Goal: Task Accomplishment & Management: Manage account settings

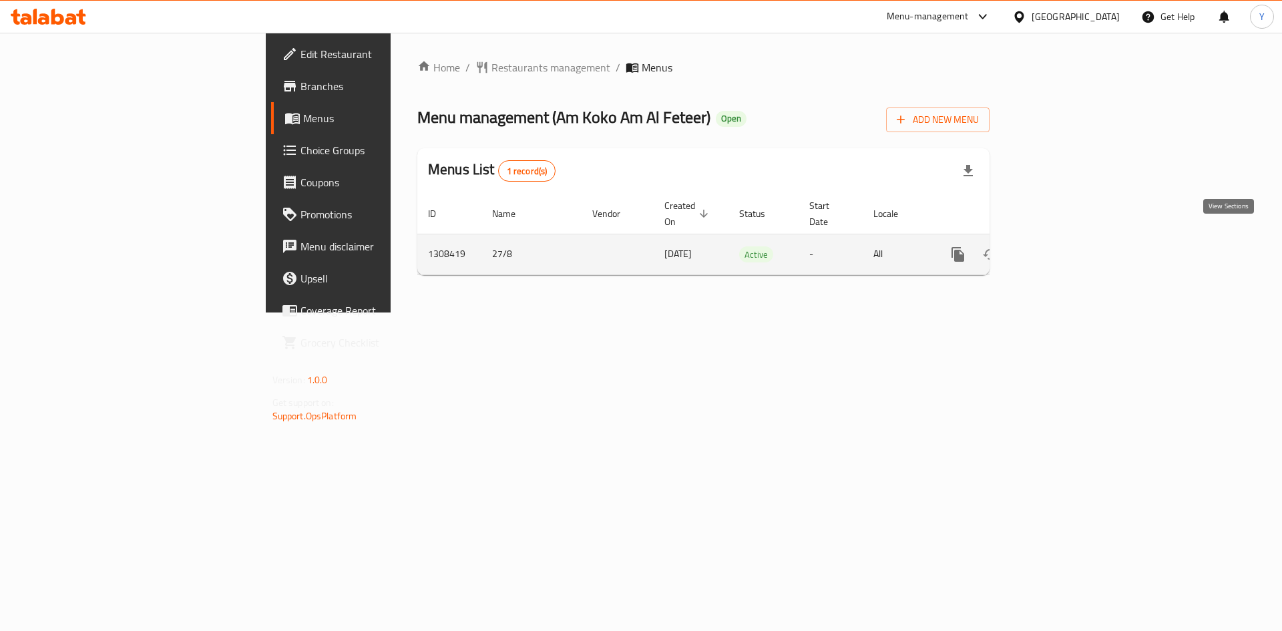
click at [1062, 246] on icon "enhanced table" at bounding box center [1054, 254] width 16 height 16
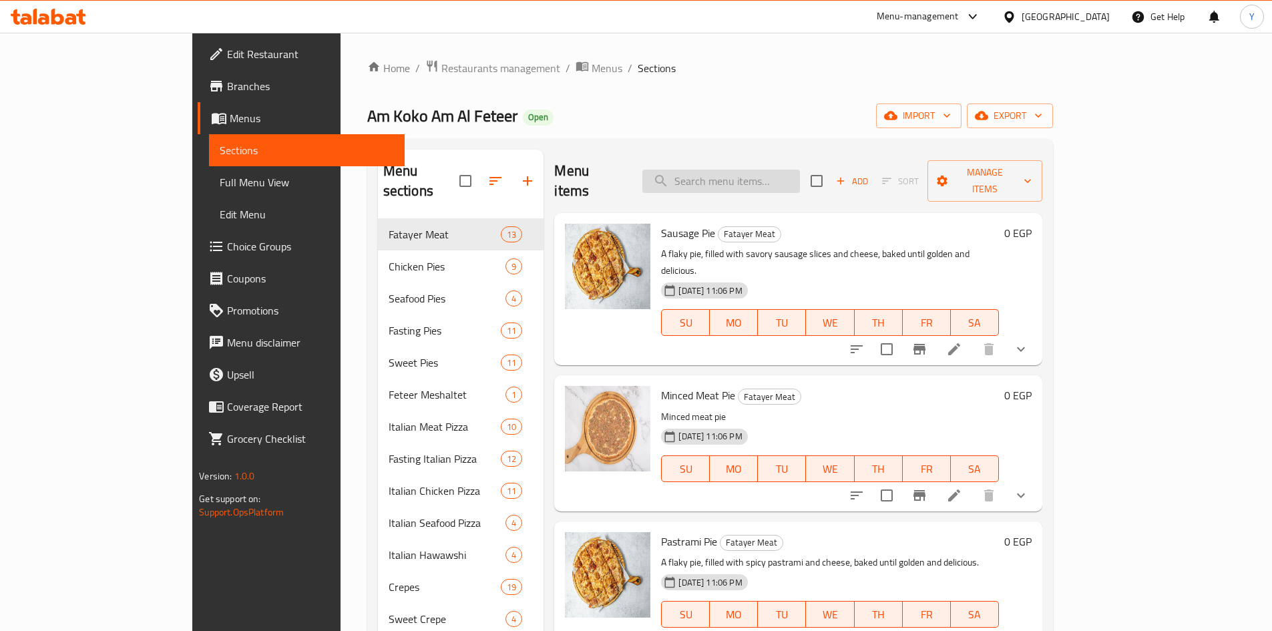
click at [759, 170] on input "search" at bounding box center [721, 181] width 158 height 23
paste input "Sausage Pie"
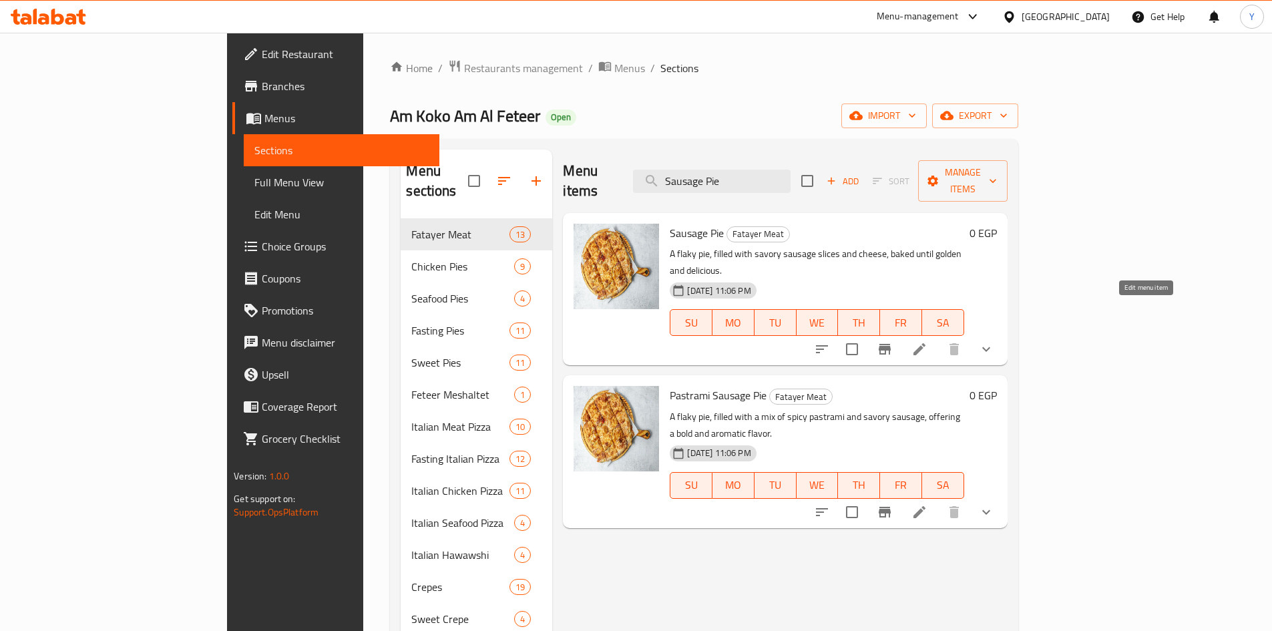
type input "Sausage Pie"
click at [928, 341] on icon at bounding box center [920, 349] width 16 height 16
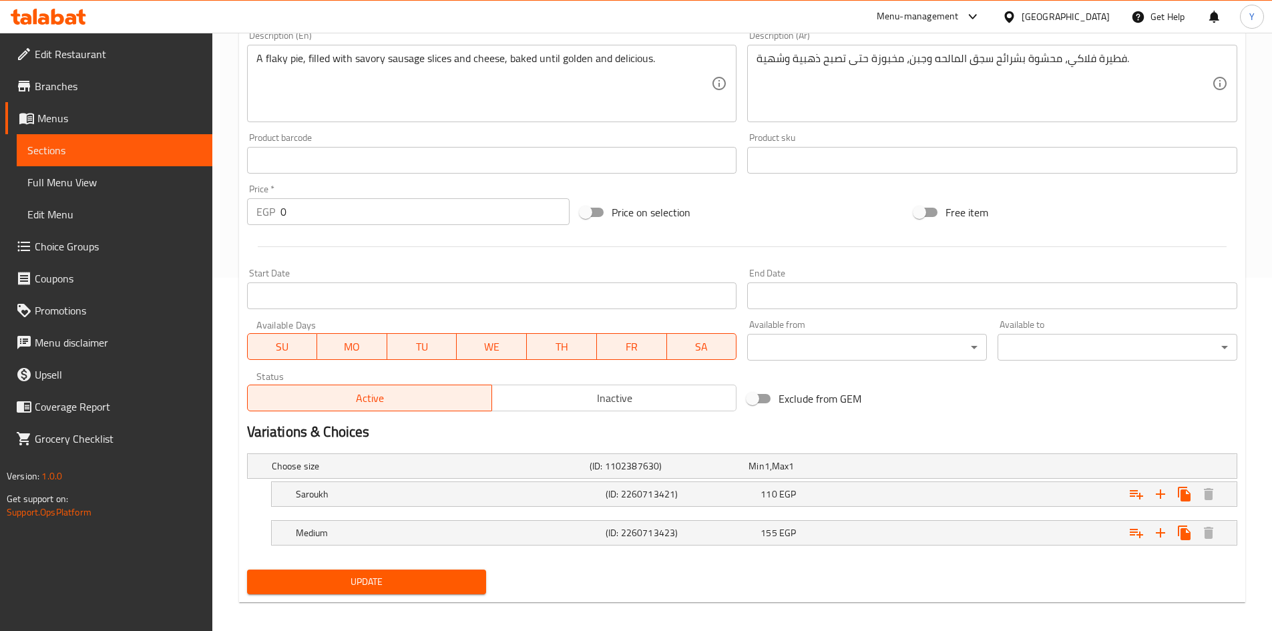
scroll to position [362, 0]
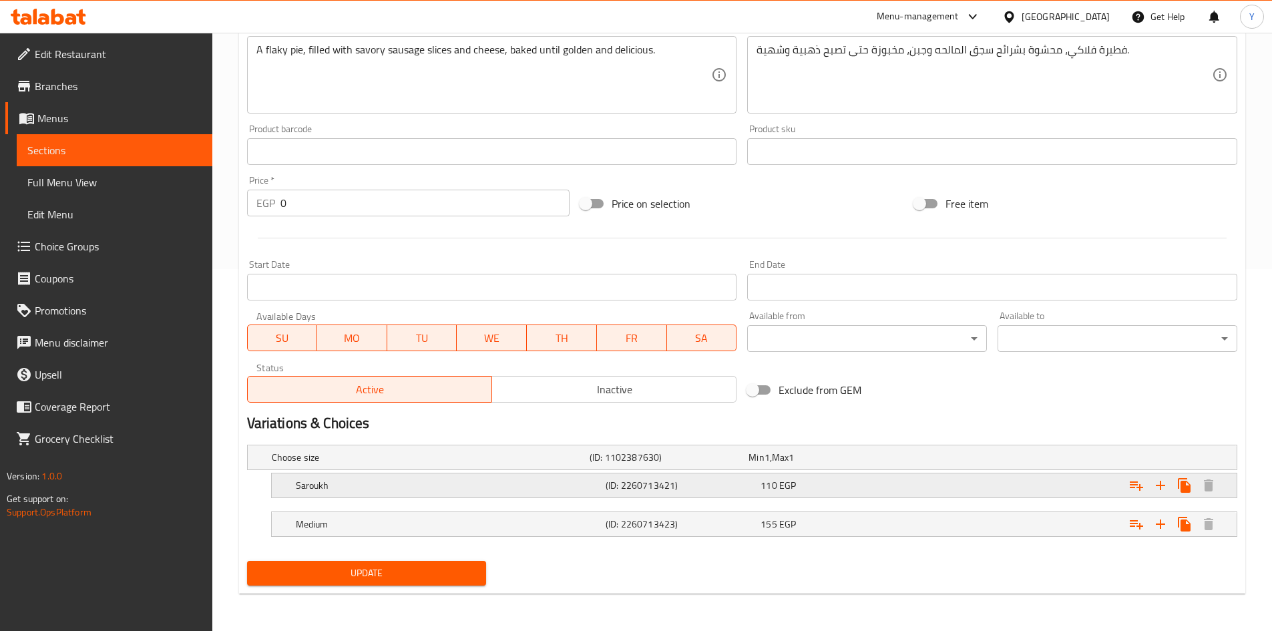
click at [654, 489] on h5 "(ID: 2260713421)" at bounding box center [681, 485] width 150 height 13
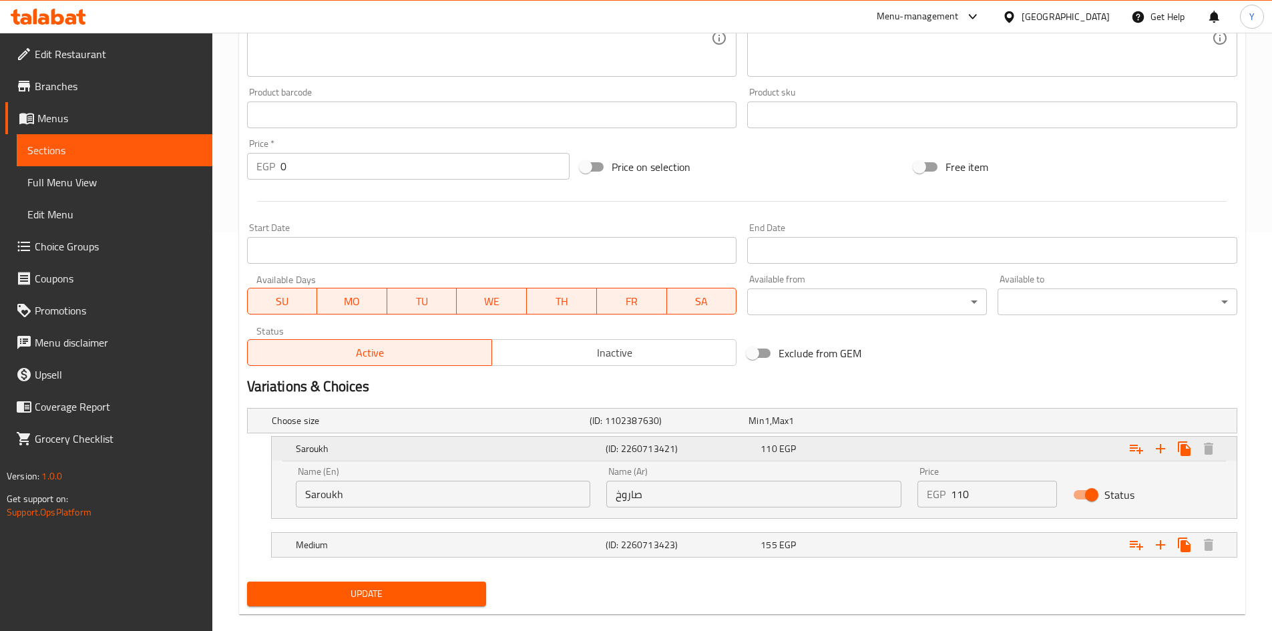
scroll to position [419, 0]
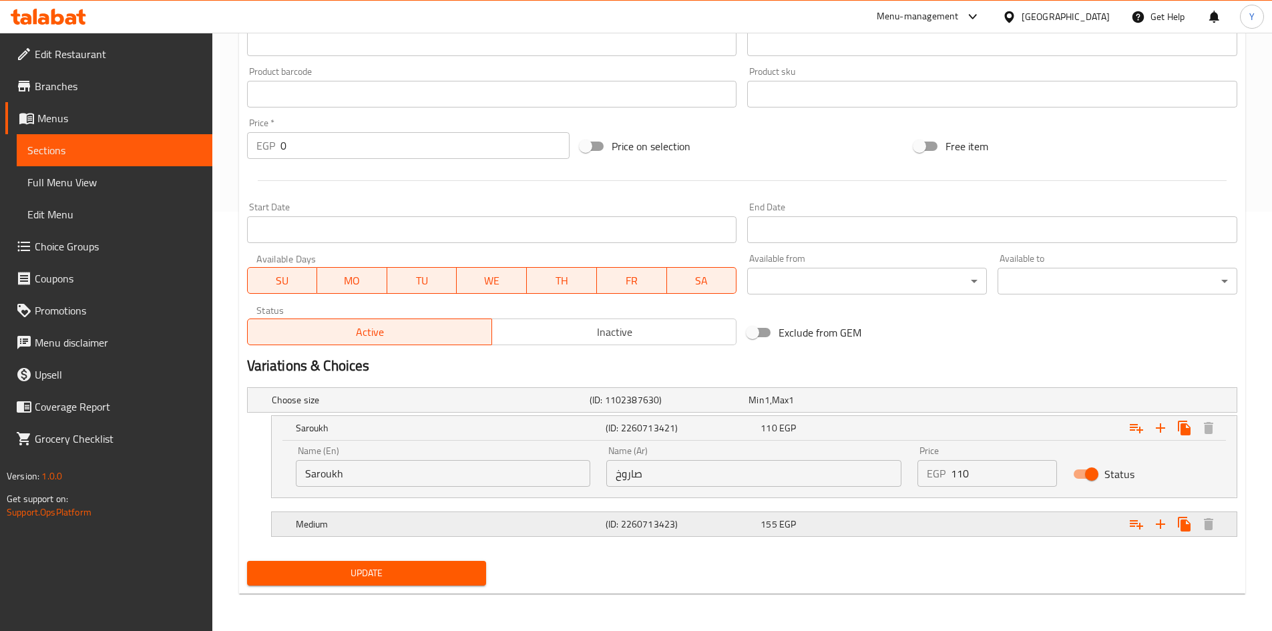
click at [654, 519] on h5 "(ID: 2260713423)" at bounding box center [681, 524] width 150 height 13
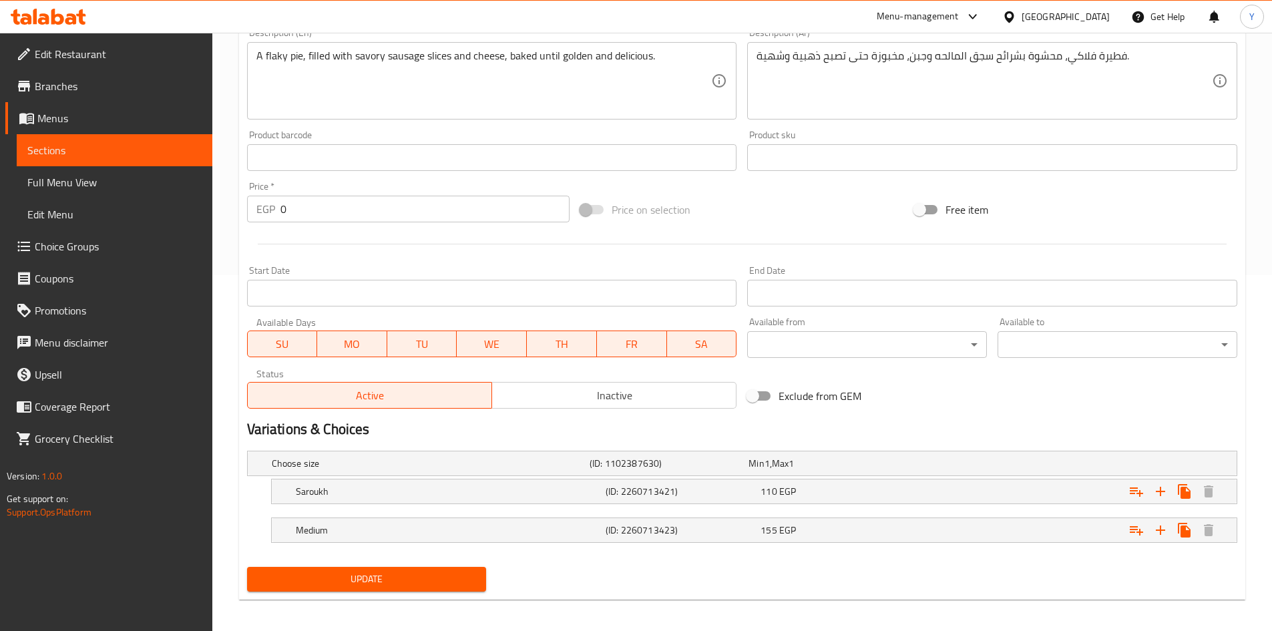
scroll to position [362, 0]
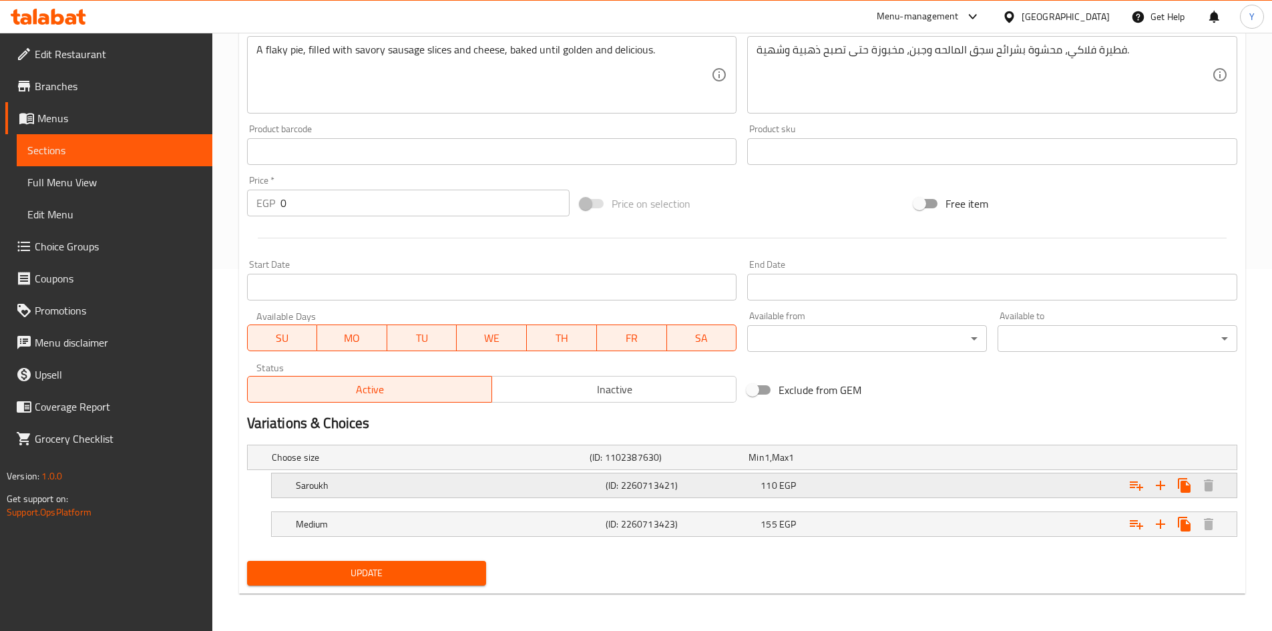
click at [640, 489] on h5 "(ID: 2260713421)" at bounding box center [681, 485] width 150 height 13
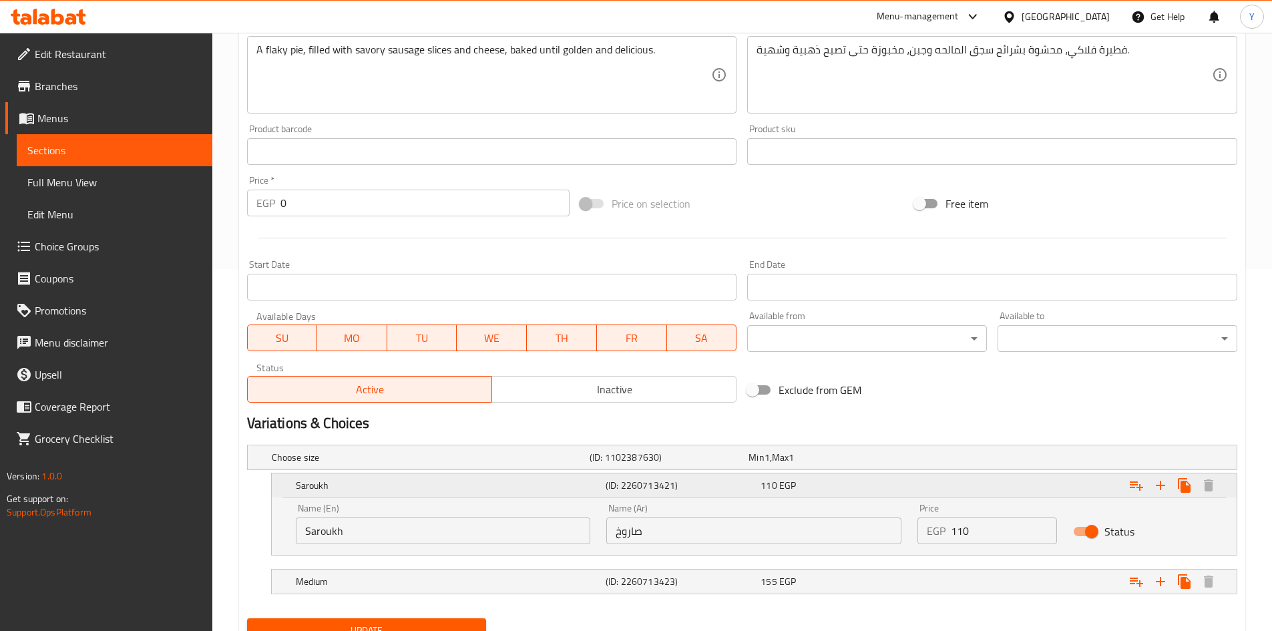
scroll to position [419, 0]
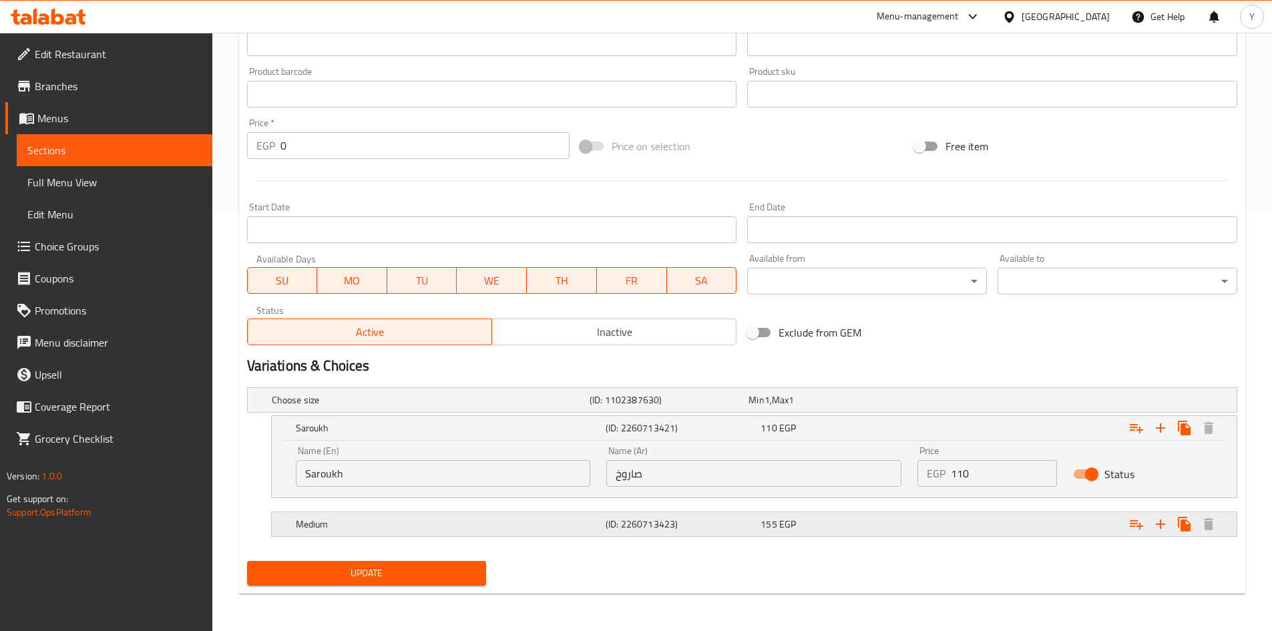
click at [650, 522] on h5 "(ID: 2260713423)" at bounding box center [681, 524] width 150 height 13
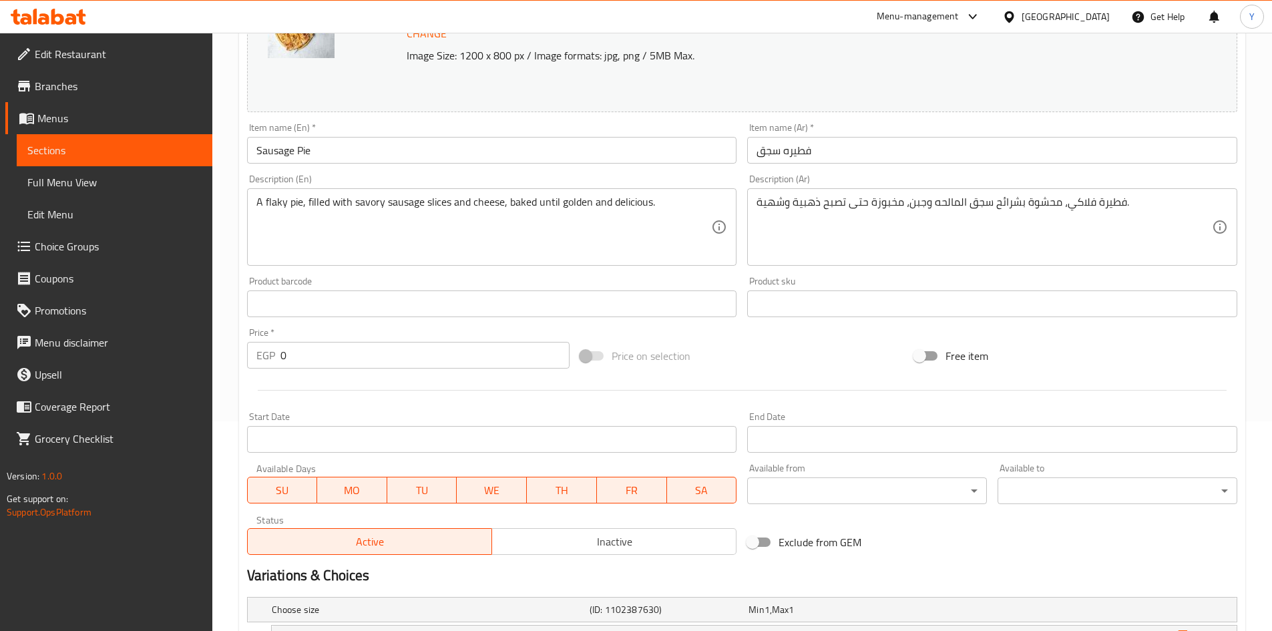
scroll to position [9, 0]
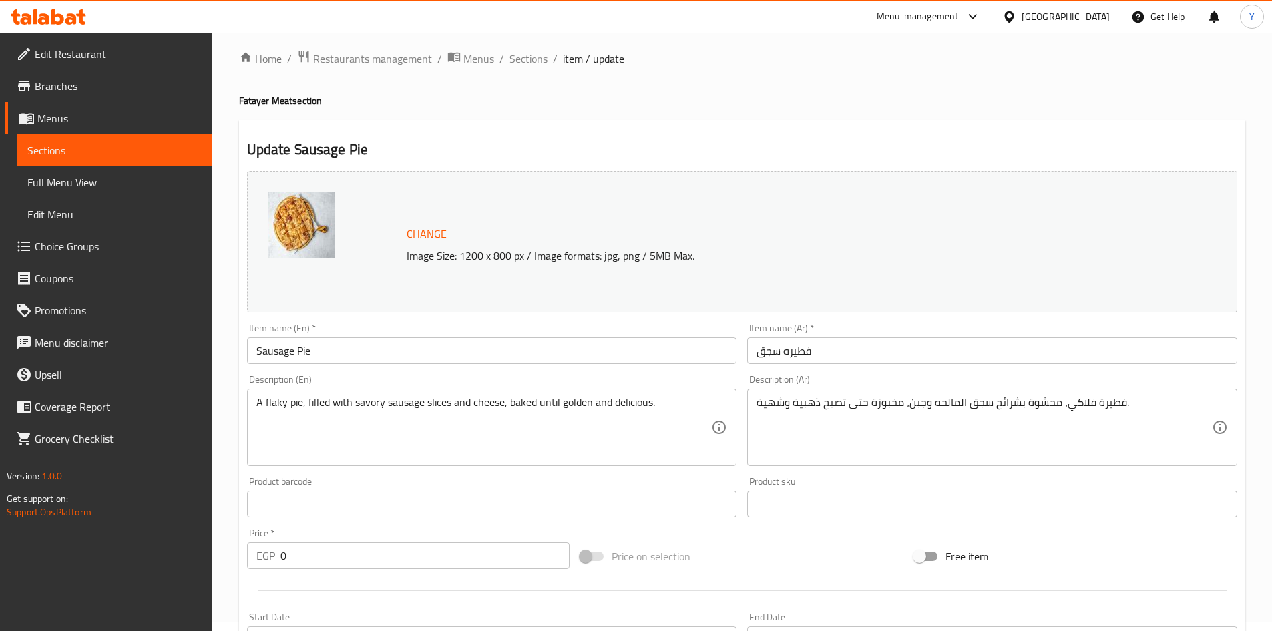
click at [331, 346] on input "Sausage Pie" at bounding box center [492, 350] width 490 height 27
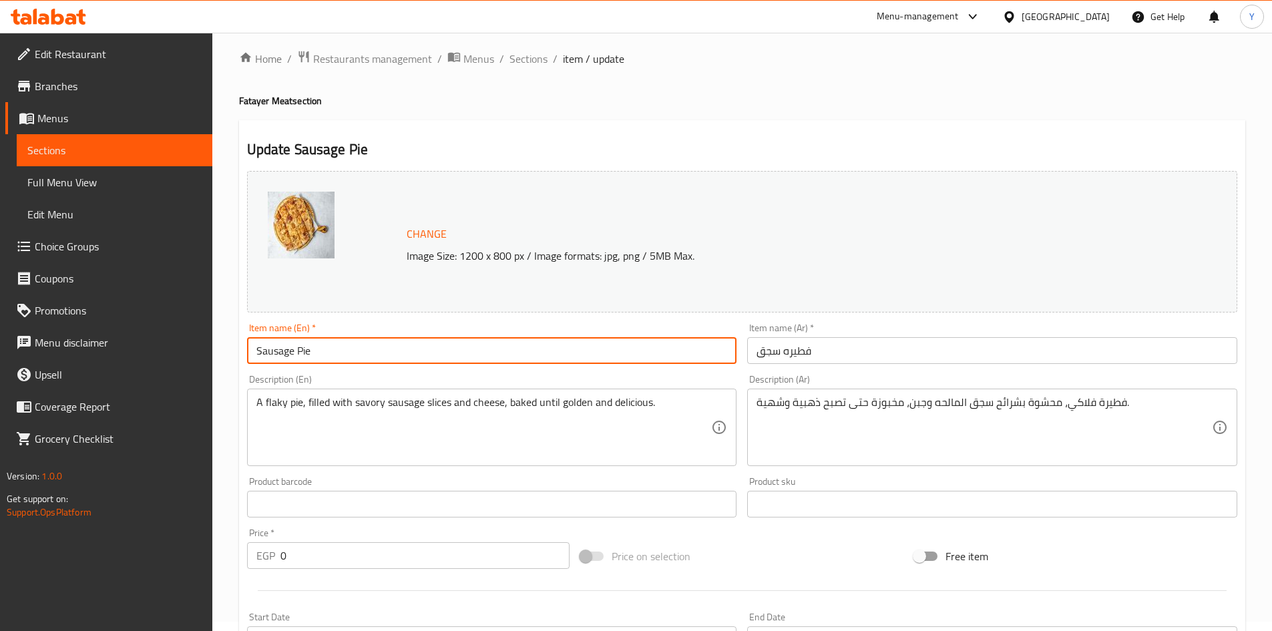
click at [331, 346] on input "Sausage Pie" at bounding box center [492, 350] width 490 height 27
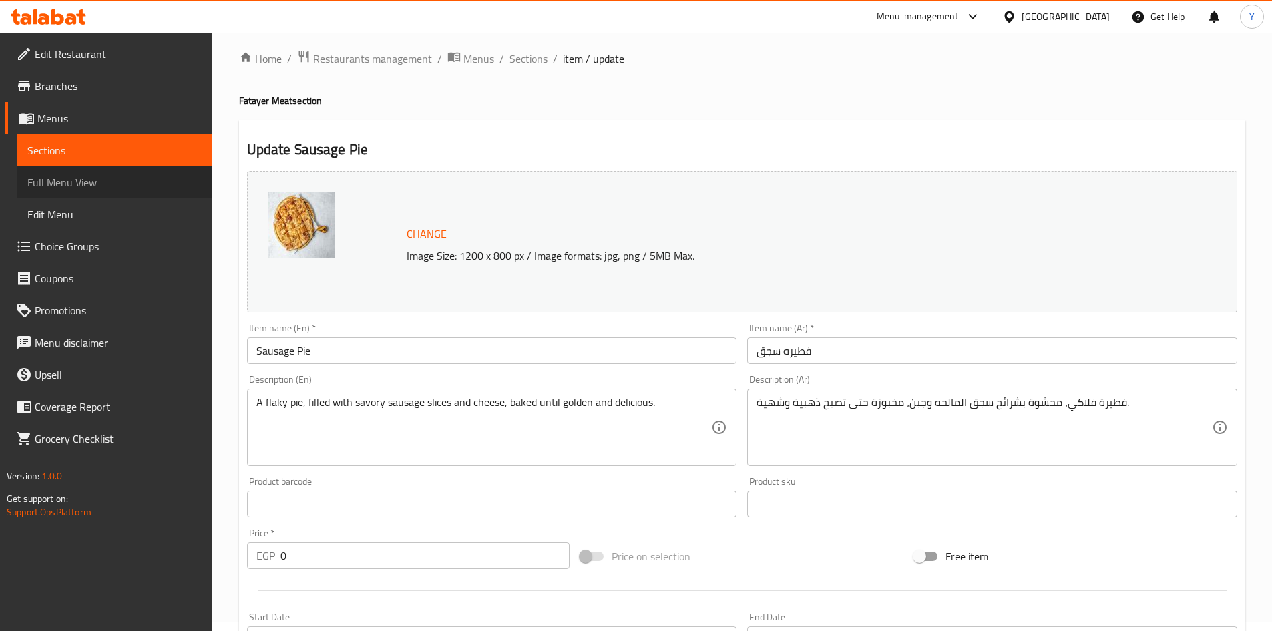
click at [118, 184] on span "Full Menu View" at bounding box center [114, 182] width 174 height 16
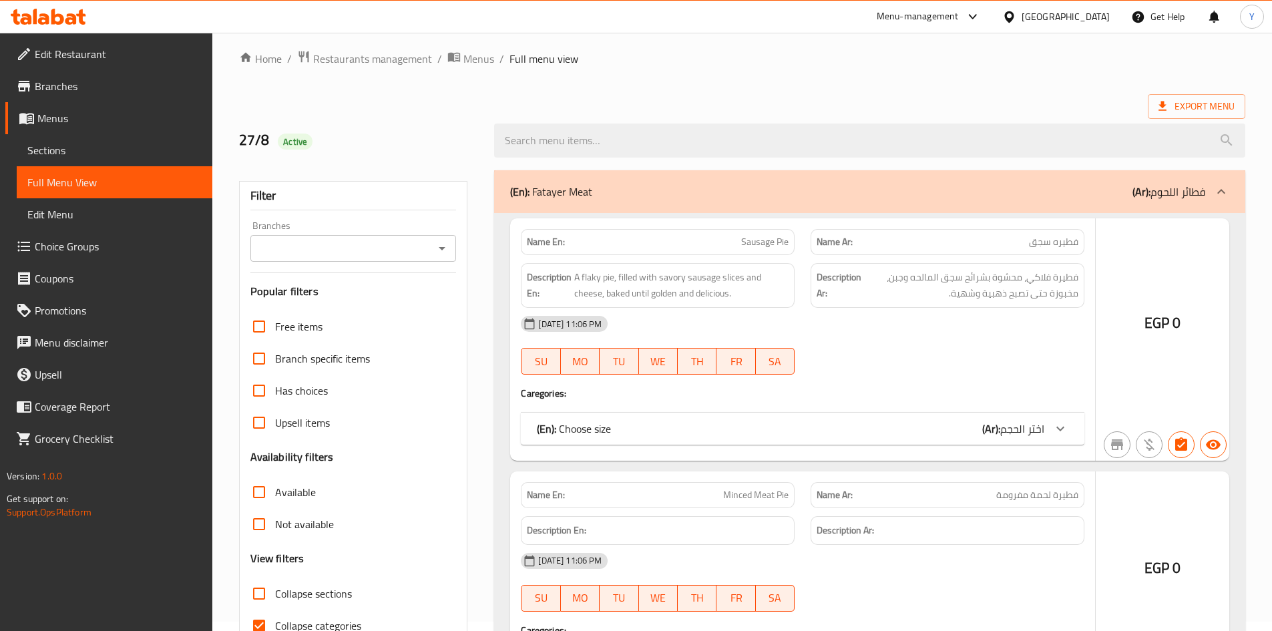
click at [773, 144] on div at bounding box center [636, 315] width 1272 height 631
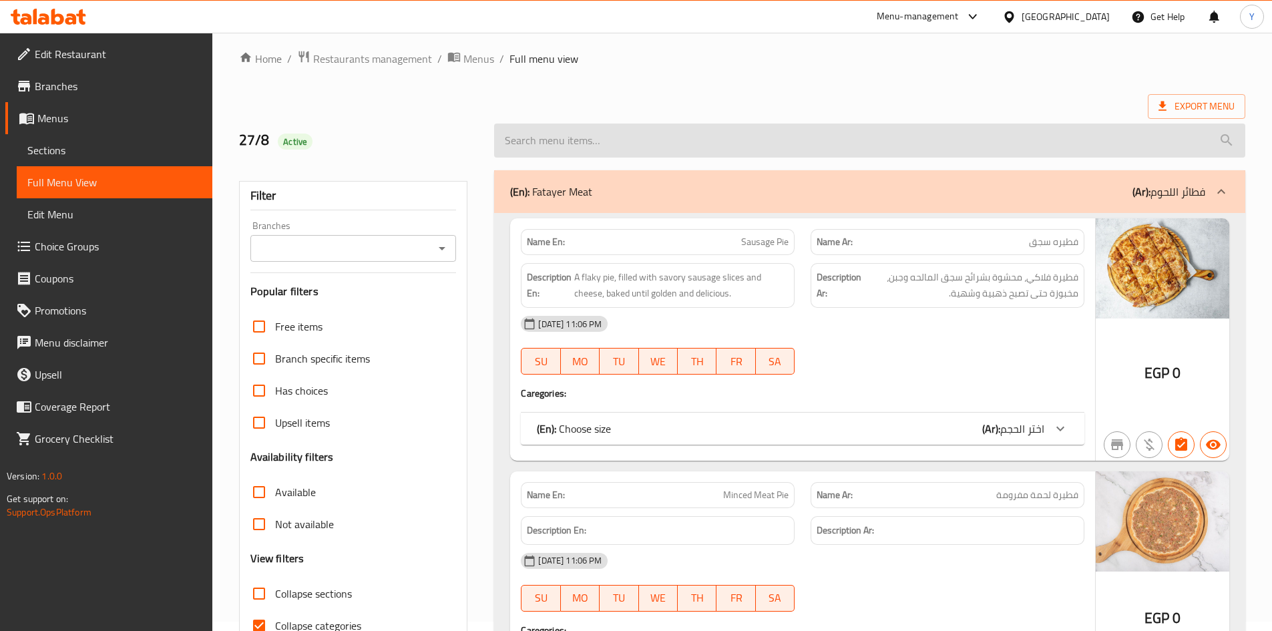
click at [745, 148] on input "search" at bounding box center [869, 141] width 751 height 34
paste input "Sausage Pie"
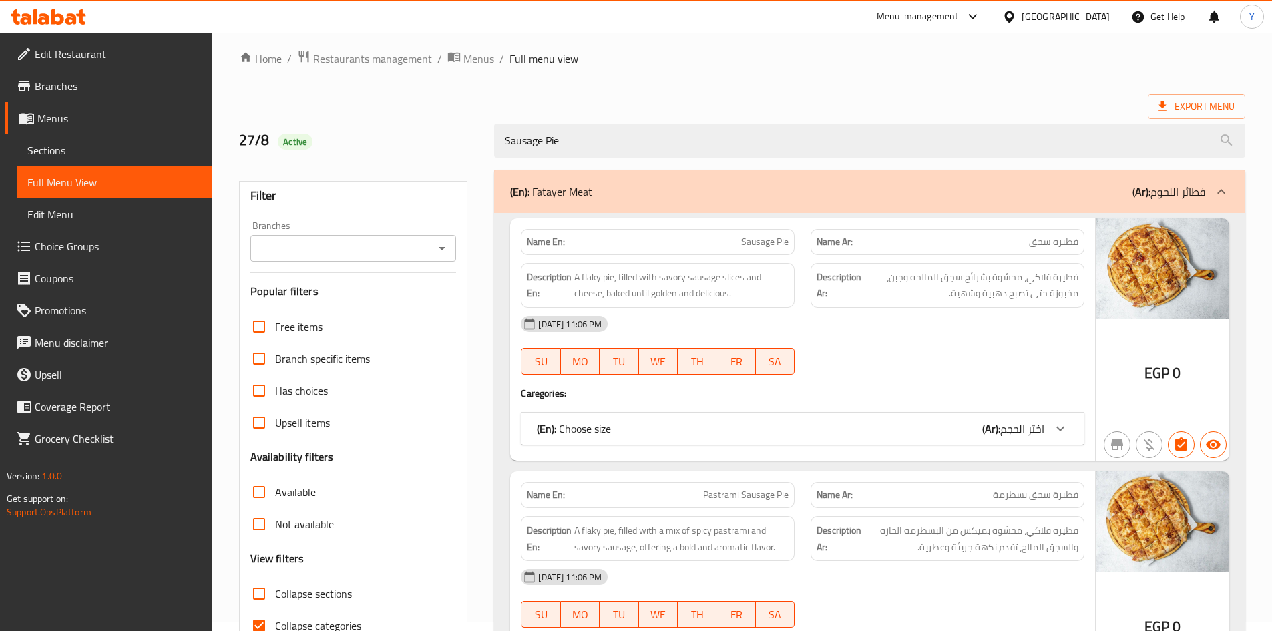
type input "Sausage Pie"
click at [1062, 424] on icon at bounding box center [1060, 429] width 16 height 16
